Goal: Task Accomplishment & Management: Use online tool/utility

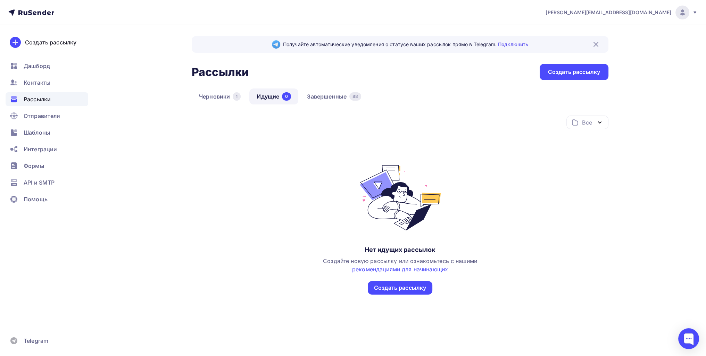
click at [349, 109] on div "Черновики 1 Идущие 0 Завершенные 88" at bounding box center [400, 102] width 417 height 27
click at [347, 98] on link "Завершенные 88" at bounding box center [334, 97] width 69 height 16
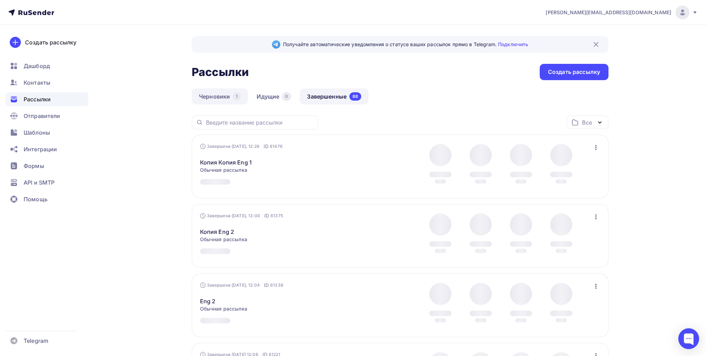
click at [219, 99] on link "Черновики 1" at bounding box center [220, 97] width 56 height 16
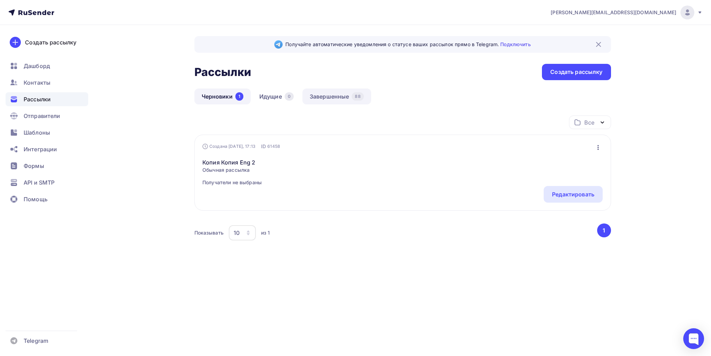
click at [319, 95] on link "Завершенные 88" at bounding box center [336, 97] width 69 height 16
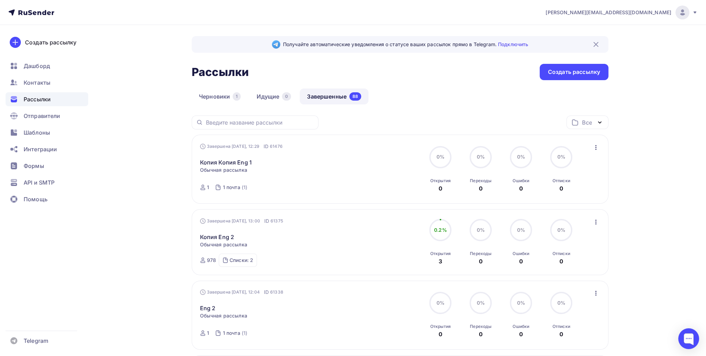
click at [603, 145] on div "Завершена [DATE], 12:29 ID 61476 Копия Копия Eng 1 Статистика Обзор рассылки Ко…" at bounding box center [400, 169] width 417 height 69
drag, startPoint x: 603, startPoint y: 135, endPoint x: 599, endPoint y: 149, distance: 14.5
click at [603, 138] on div "Завершена [DATE], 12:29 ID 61476 Копия Копия Eng 1 Статистика Обзор рассылки Ко…" at bounding box center [400, 169] width 417 height 69
click at [599, 152] on div "Завершена [DATE], 12:29 ID 61476 Копия Копия Eng 1 Статистика Обзор рассылки Ко…" at bounding box center [400, 169] width 400 height 53
click at [596, 151] on icon "button" at bounding box center [596, 147] width 8 height 8
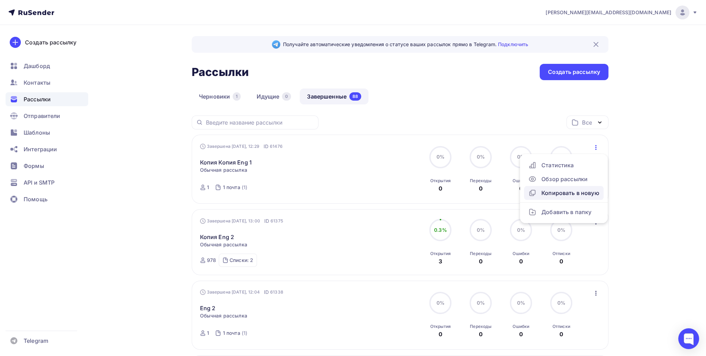
click at [593, 196] on div "Копировать в новую" at bounding box center [563, 193] width 71 height 8
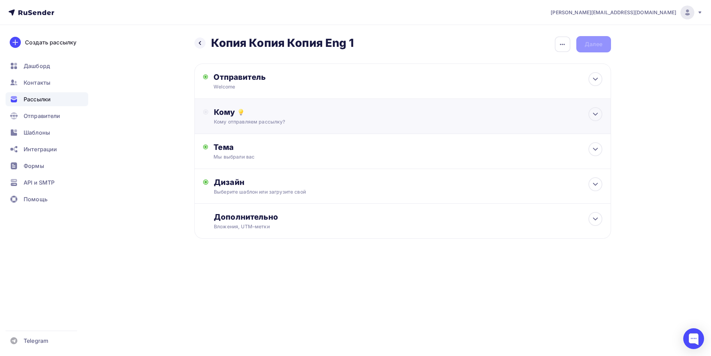
drag, startPoint x: 326, startPoint y: 118, endPoint x: 303, endPoint y: 117, distance: 22.2
click at [324, 118] on div "Кому отправляем рассылку?" at bounding box center [389, 121] width 350 height 7
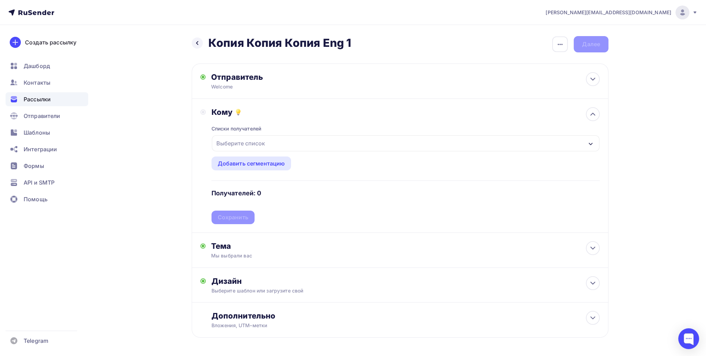
click at [253, 140] on div "Выберите список" at bounding box center [241, 143] width 54 height 13
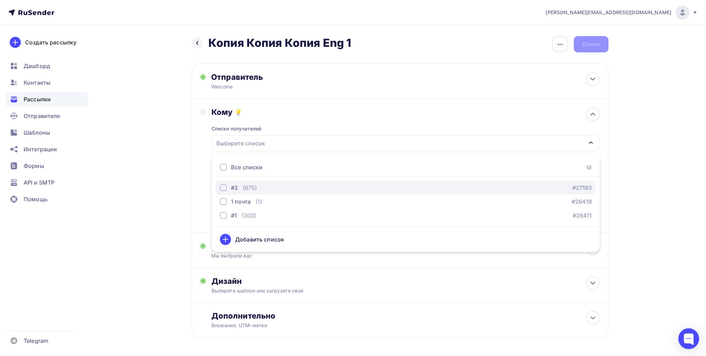
click at [258, 186] on div "#2 (675) #27183" at bounding box center [406, 188] width 372 height 8
click at [255, 223] on ul "Все списки id #2 (675) #27183 1 почта (1) #26419 #1 (303) #26411 Добавить список" at bounding box center [405, 203] width 388 height 98
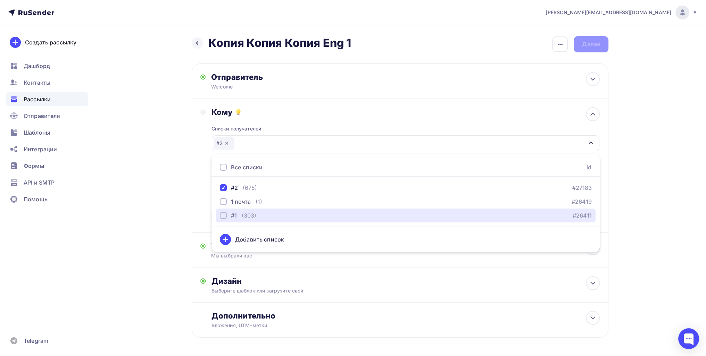
drag, startPoint x: 239, startPoint y: 219, endPoint x: 215, endPoint y: 207, distance: 26.1
click at [239, 218] on div "#1 (303)" at bounding box center [238, 215] width 36 height 8
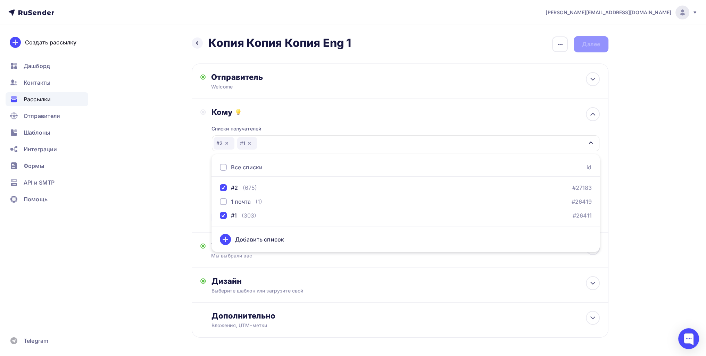
click at [132, 172] on div "Назад Копия Копия Копия Eng 1 Копия Копия Копия Eng 1 Закончить позже Переимено…" at bounding box center [352, 204] width 569 height 358
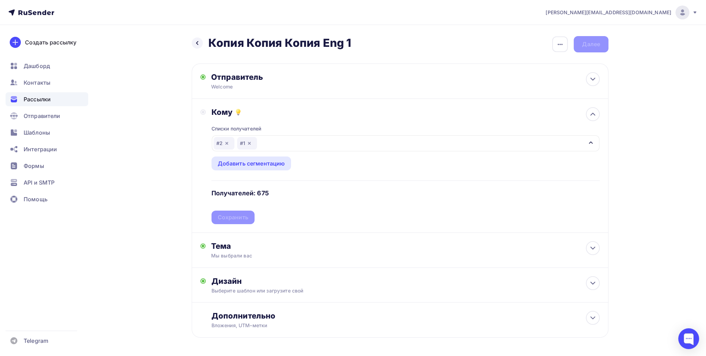
click at [241, 219] on div "Списки получателей #2 #1 Все списки id #2 (675) #27183 1 почта (1) #26419 #1 (3…" at bounding box center [405, 170] width 388 height 107
click at [240, 214] on div "Сохранить" at bounding box center [233, 218] width 31 height 8
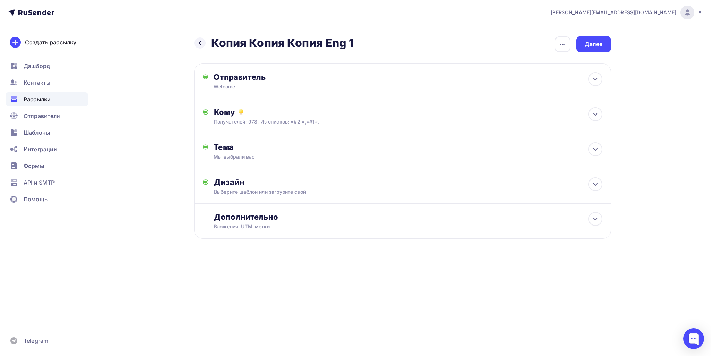
click at [595, 34] on div "Назад Копия Копия Копия Eng 1 Копия Копия Копия Eng 1 Закончить позже Переимено…" at bounding box center [355, 154] width 569 height 259
click at [596, 45] on div "Далее" at bounding box center [594, 44] width 18 height 8
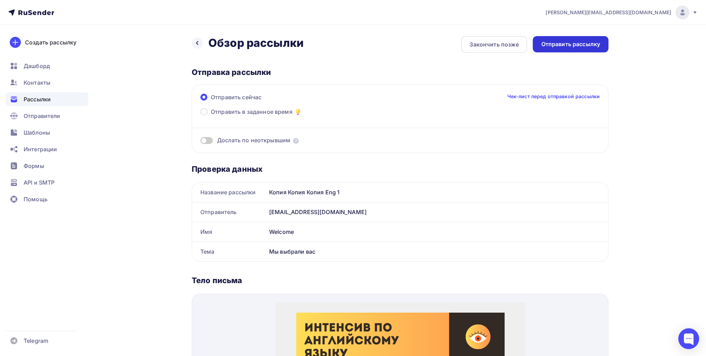
click at [593, 46] on div "Отправить рассылку" at bounding box center [570, 44] width 59 height 8
